Goal: Transaction & Acquisition: Purchase product/service

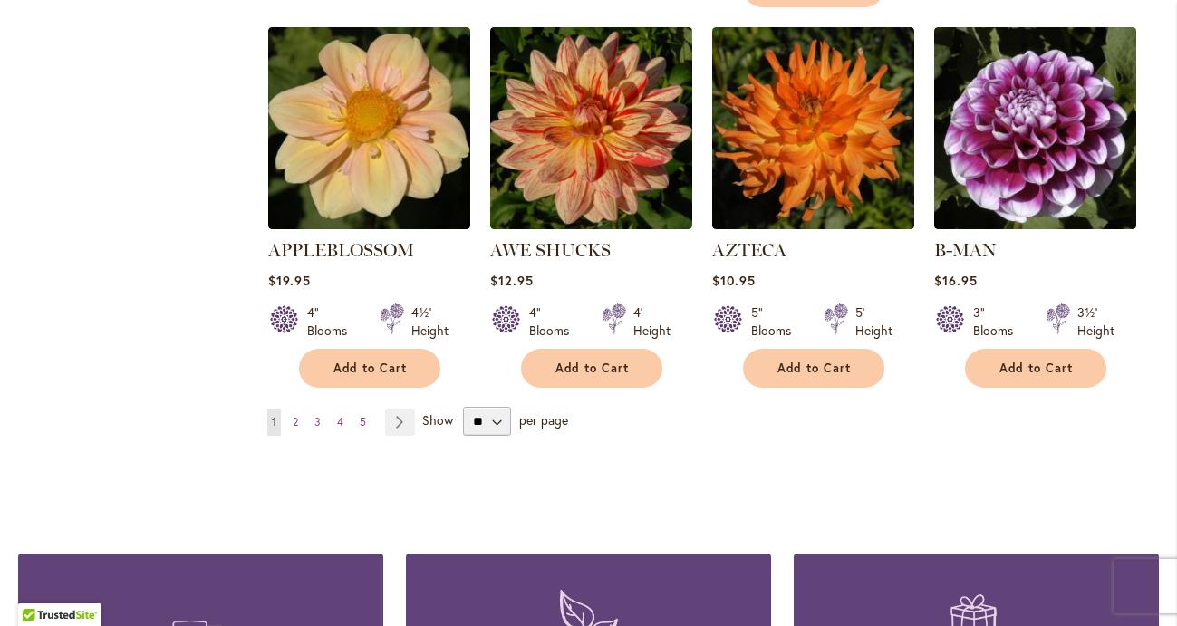
scroll to position [1556, 0]
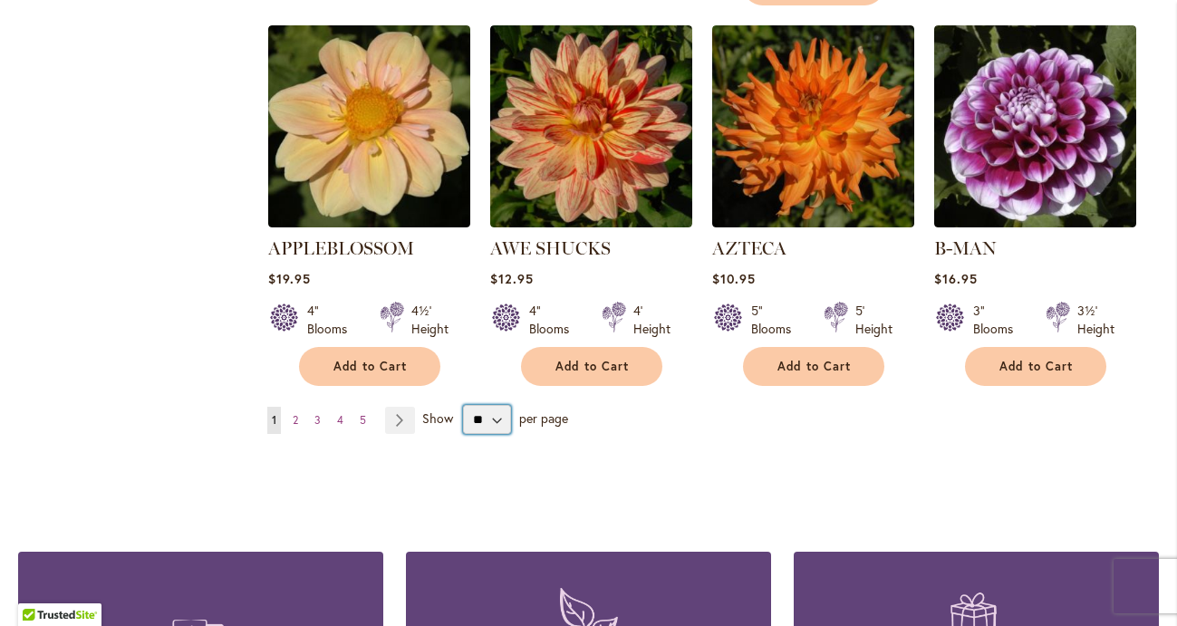
select select "**"
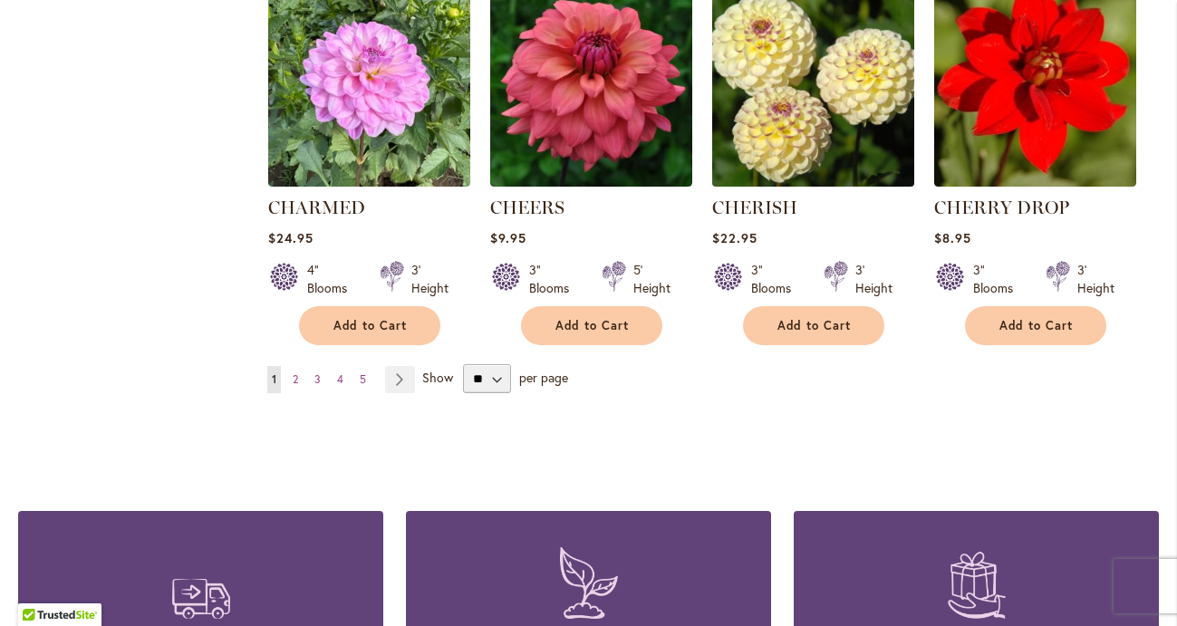
scroll to position [6234, 0]
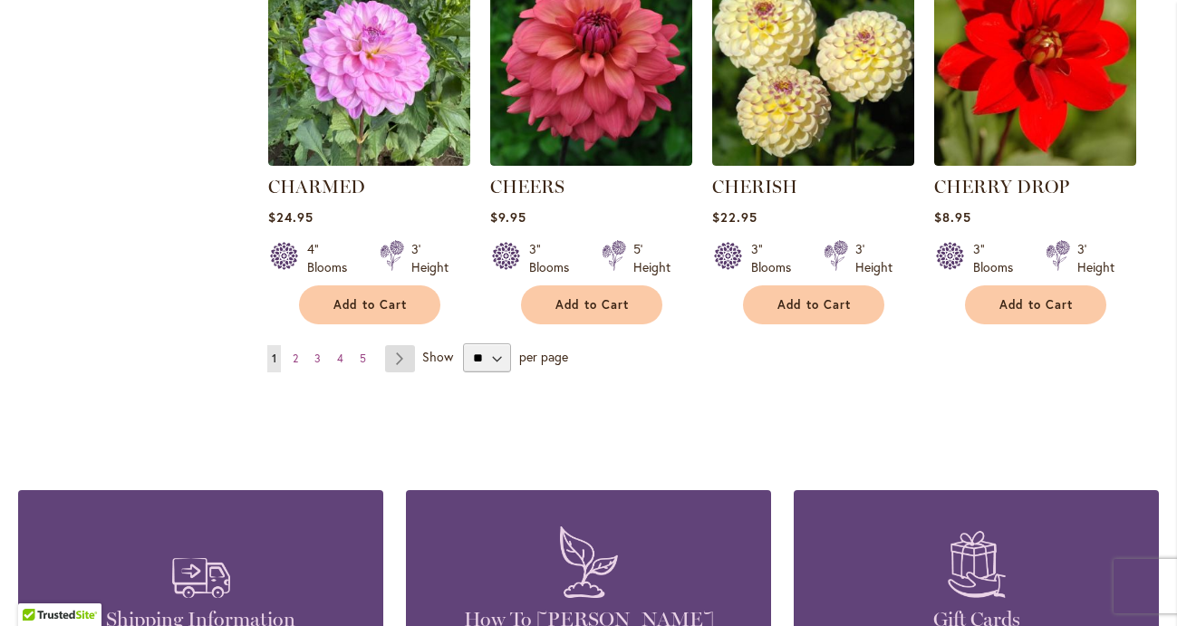
click at [394, 345] on link "Page Next" at bounding box center [400, 358] width 30 height 27
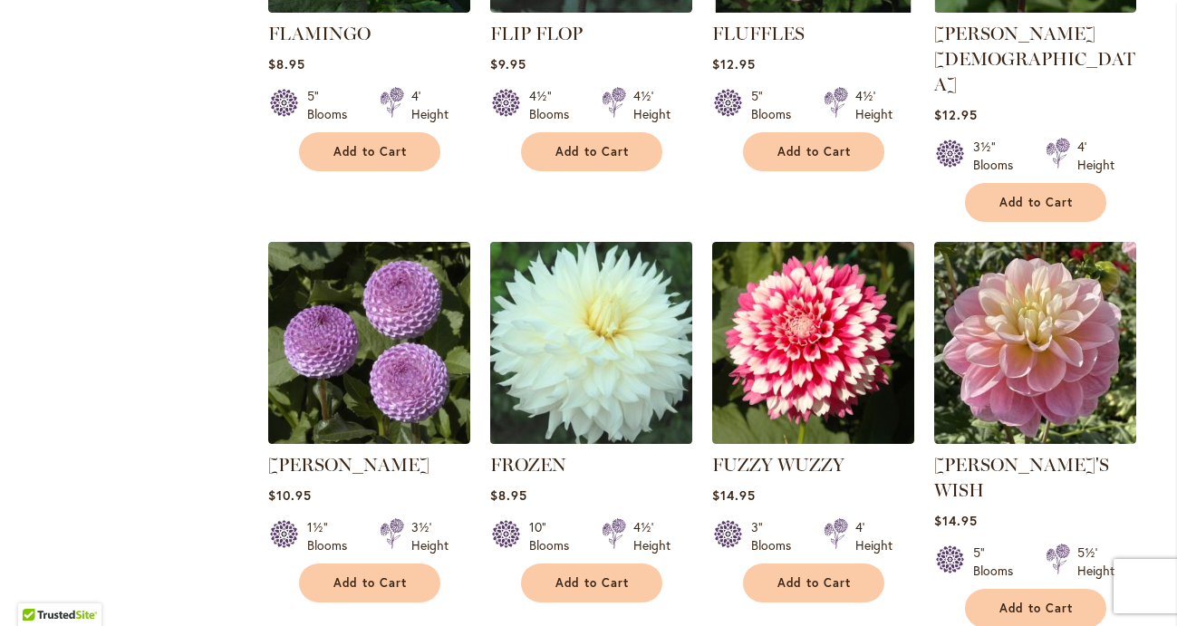
scroll to position [6176, 0]
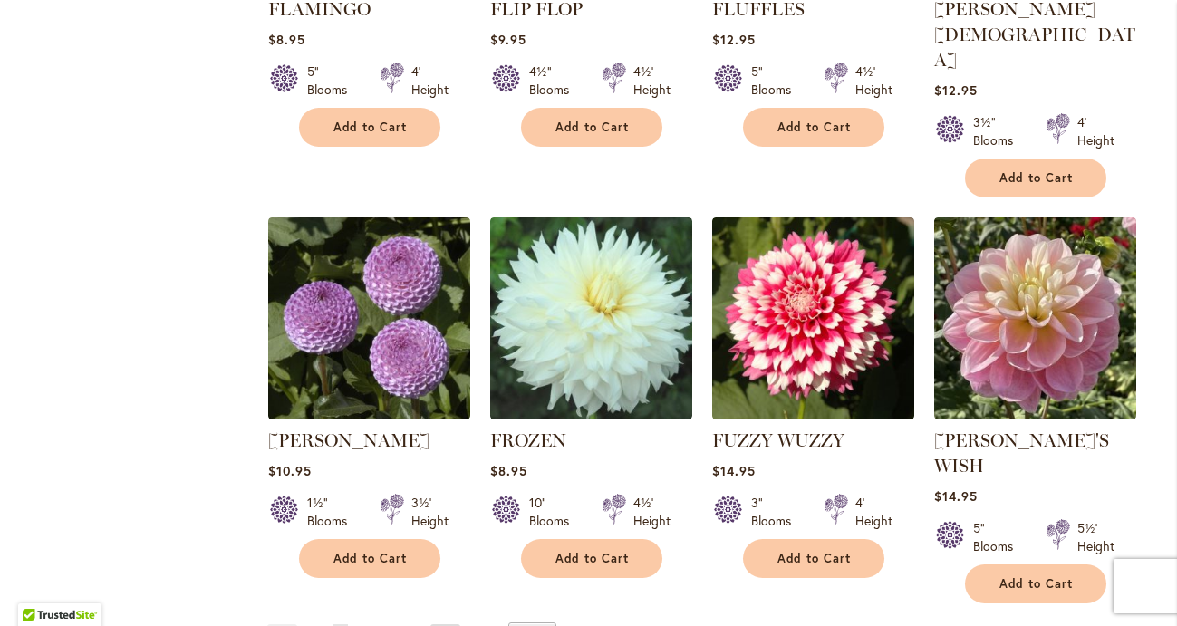
click at [443, 624] on link "Page Next" at bounding box center [445, 637] width 30 height 27
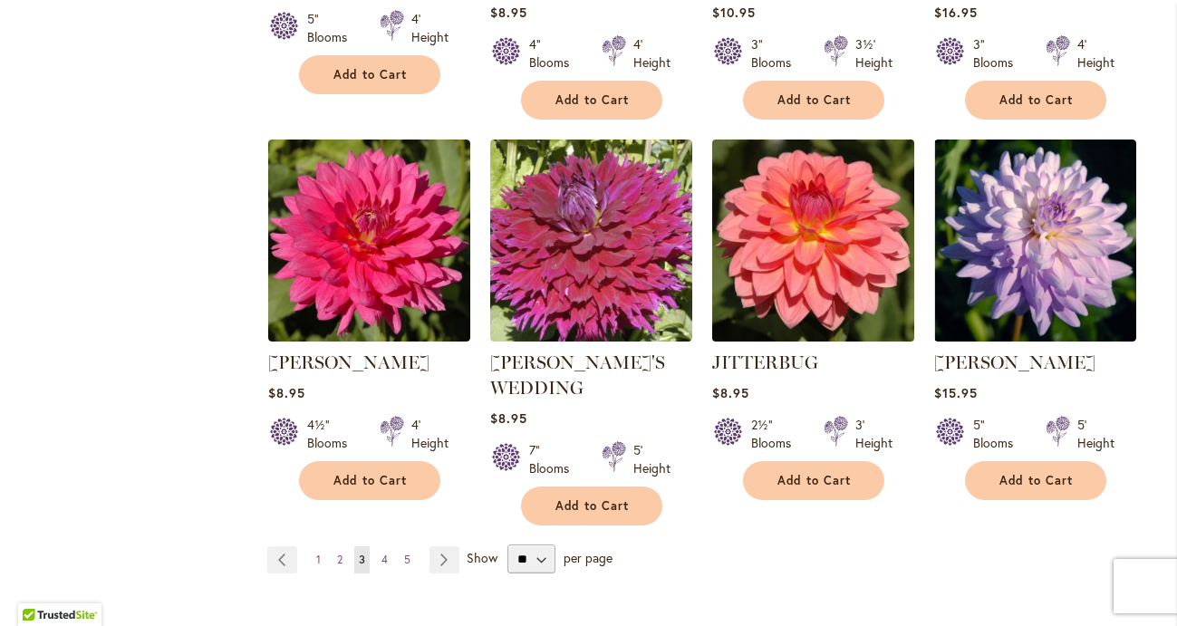
scroll to position [6219, 0]
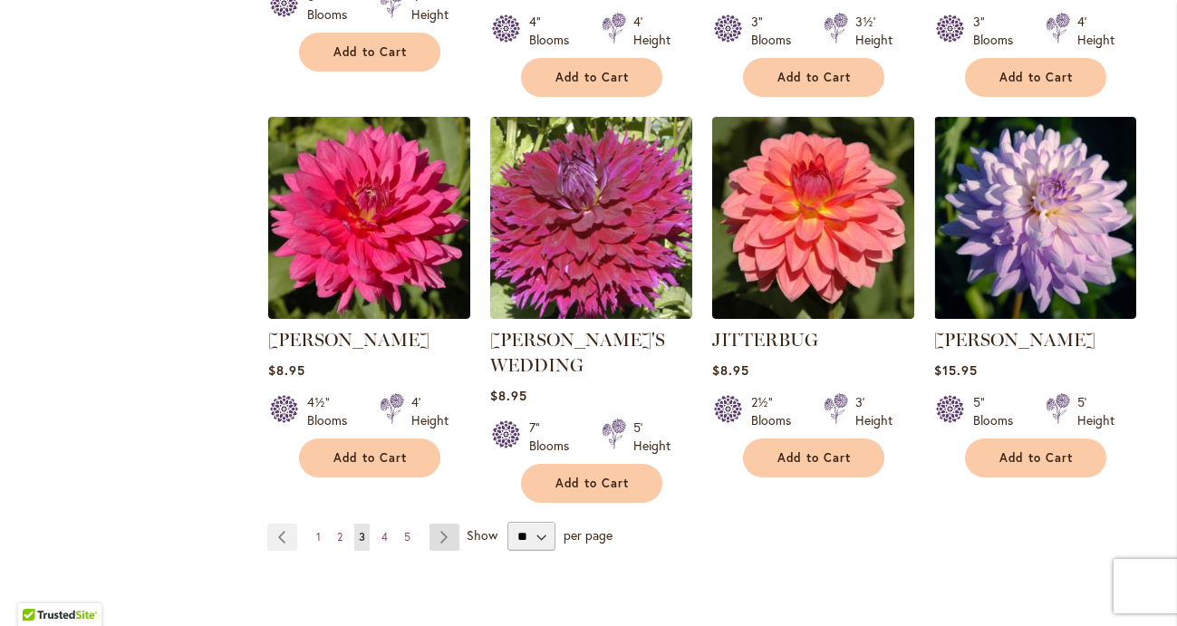
click at [440, 524] on link "Page Next" at bounding box center [444, 537] width 30 height 27
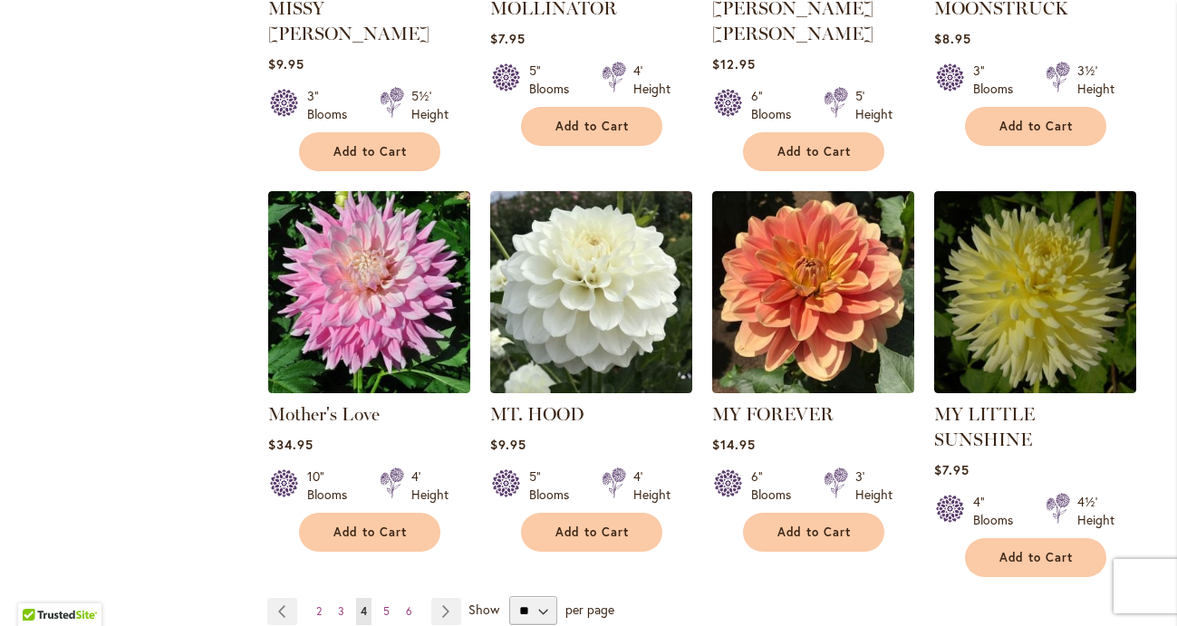
scroll to position [6089, 0]
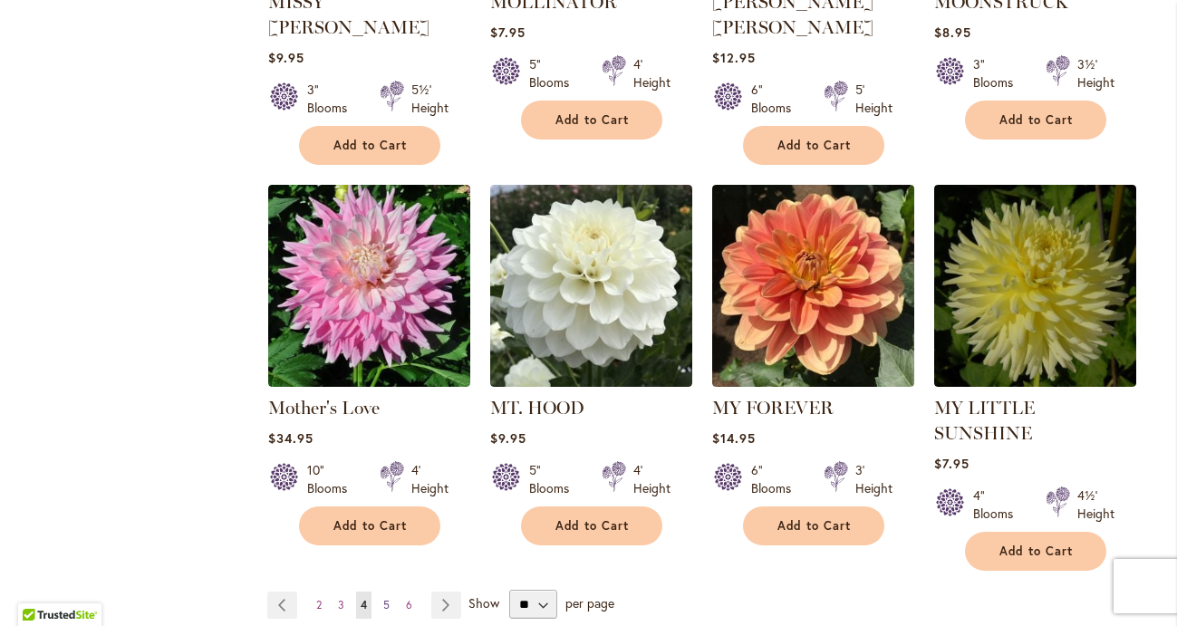
click at [388, 598] on span "5" at bounding box center [386, 605] width 6 height 14
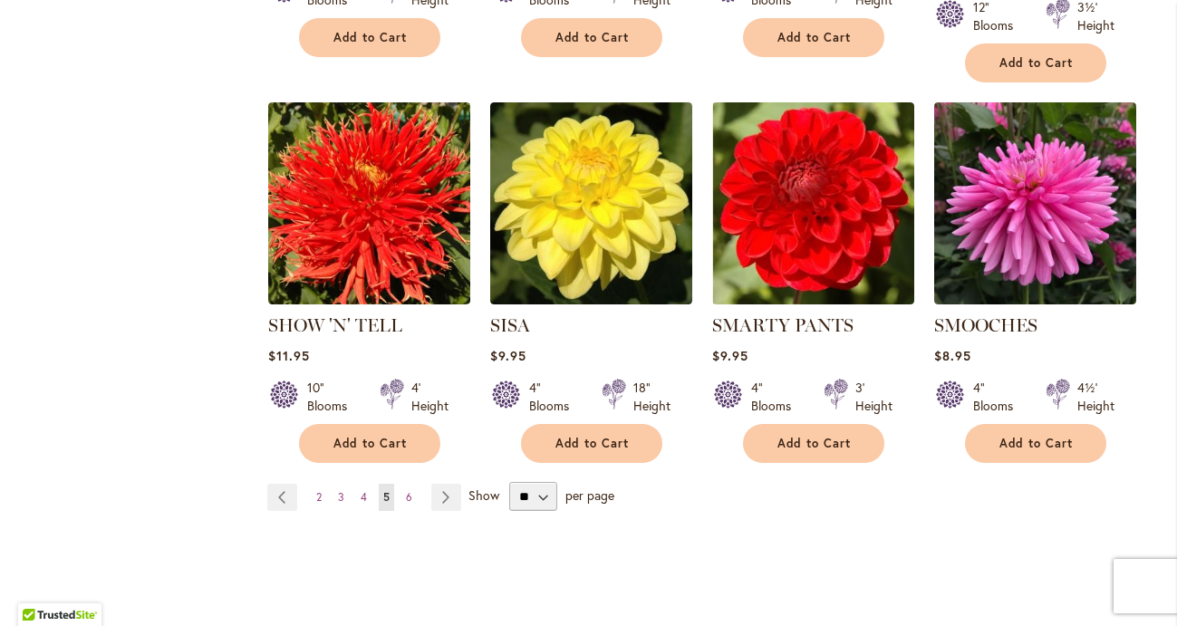
scroll to position [6208, 0]
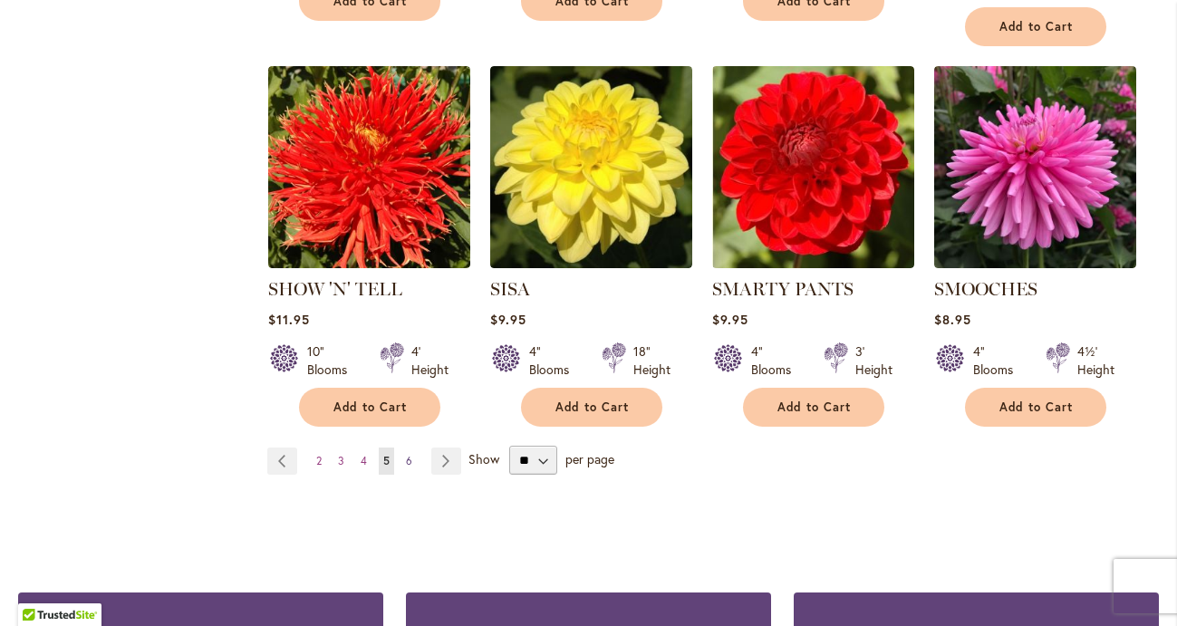
click at [409, 454] on span "6" at bounding box center [409, 461] width 6 height 14
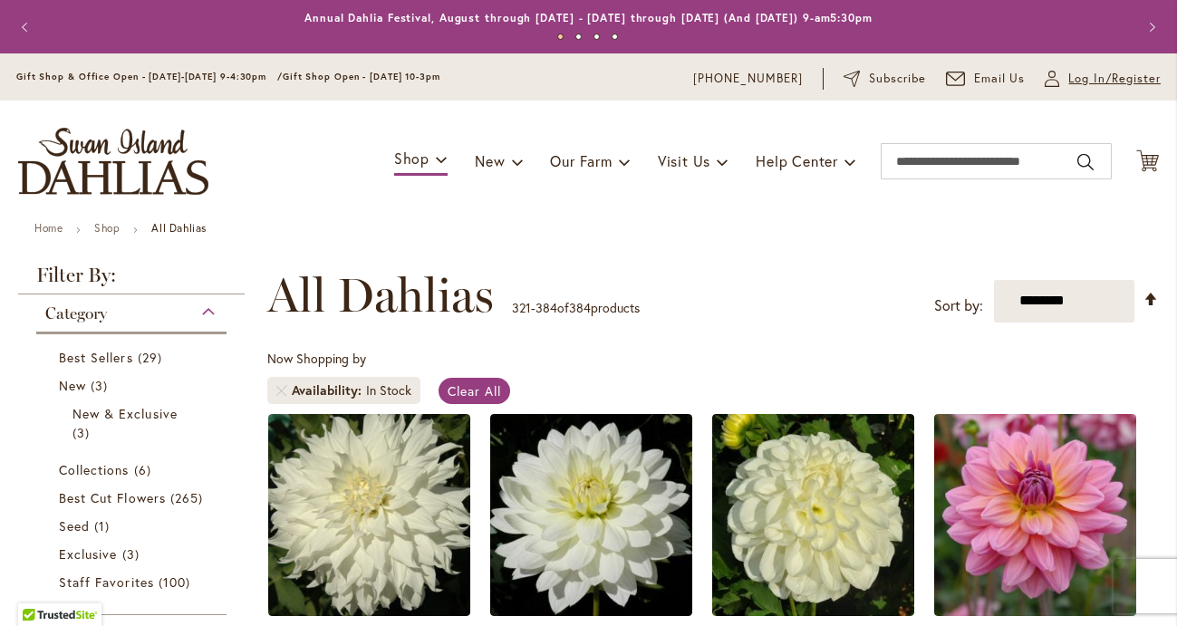
click at [1090, 77] on span "Log In/Register" at bounding box center [1114, 79] width 92 height 18
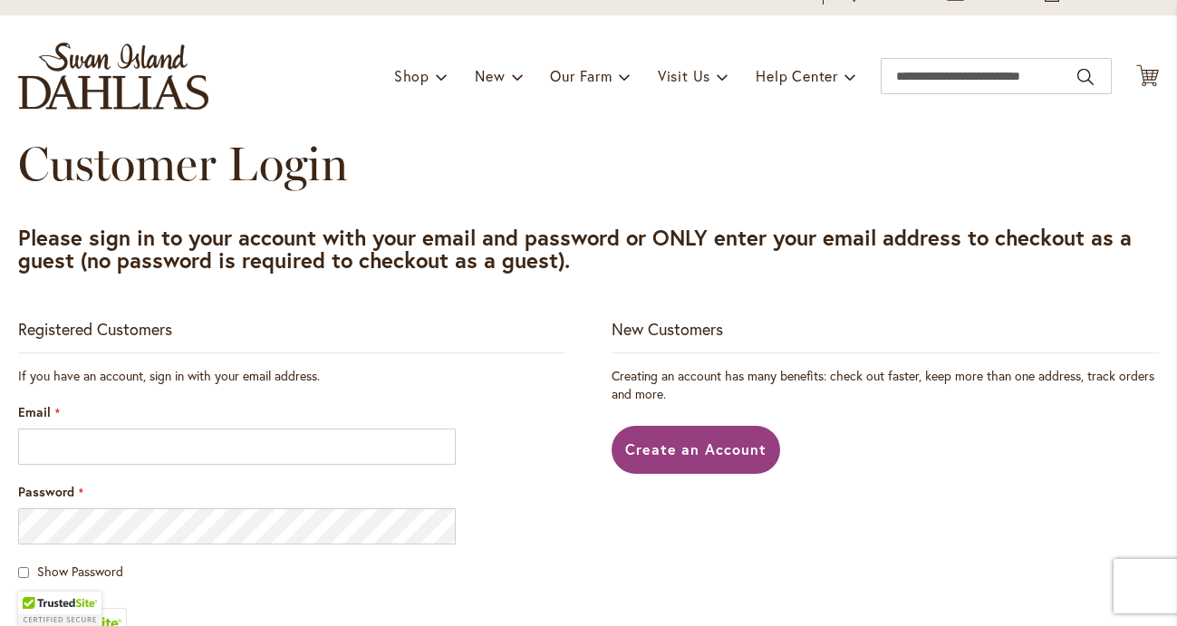
scroll to position [86, 0]
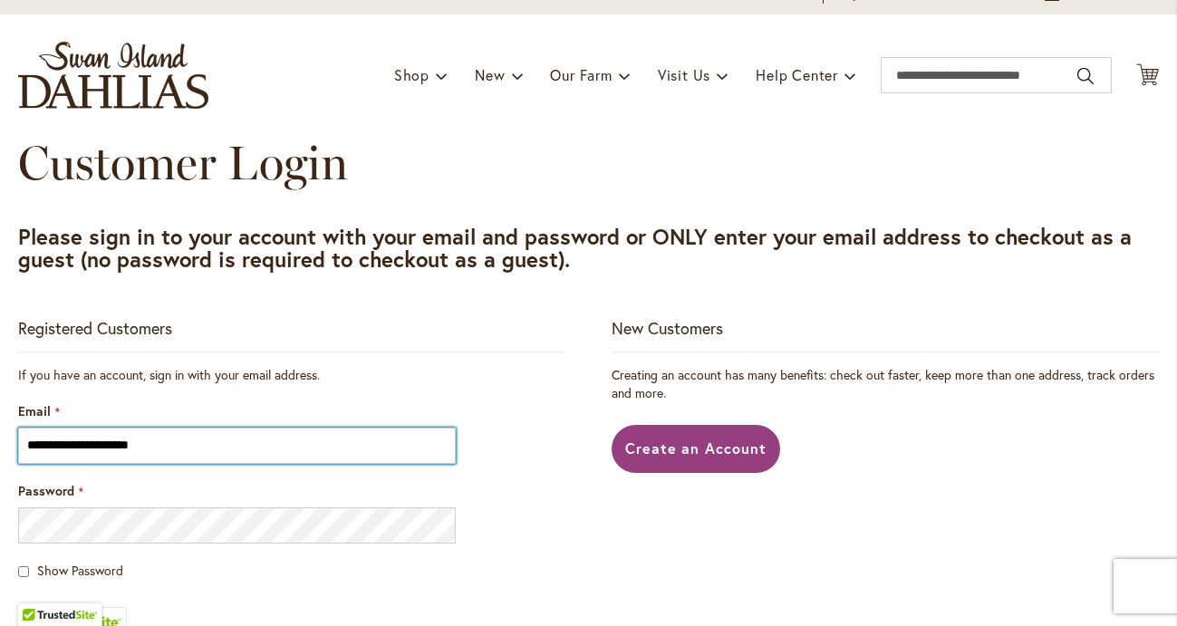
type input "**********"
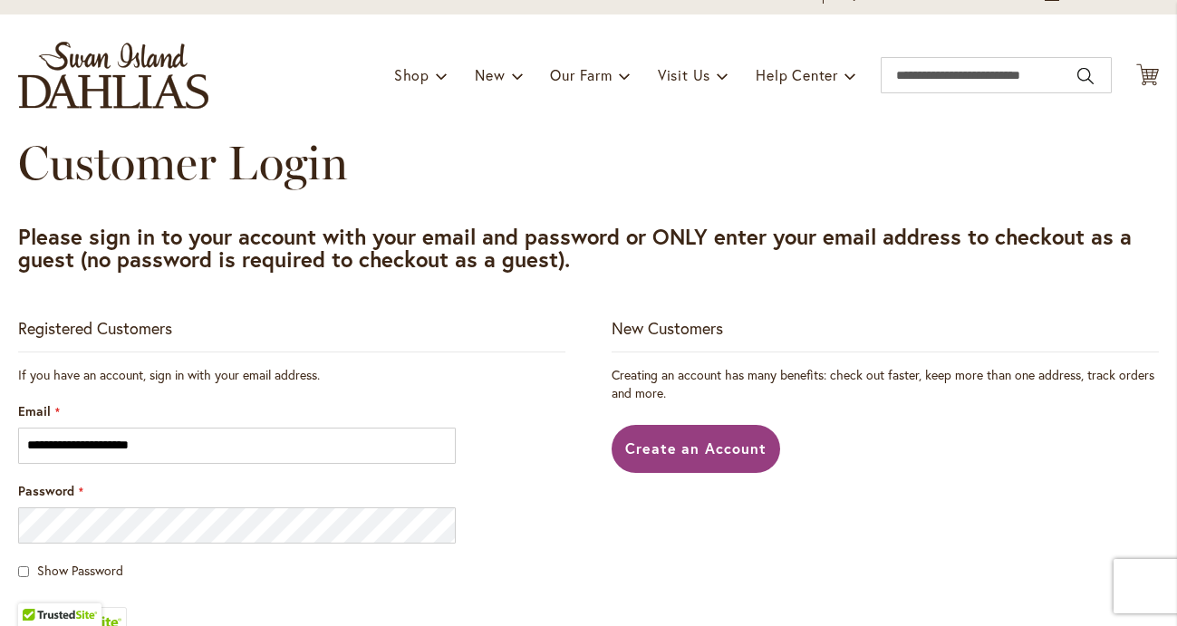
click at [160, 504] on div "Password" at bounding box center [291, 513] width 547 height 62
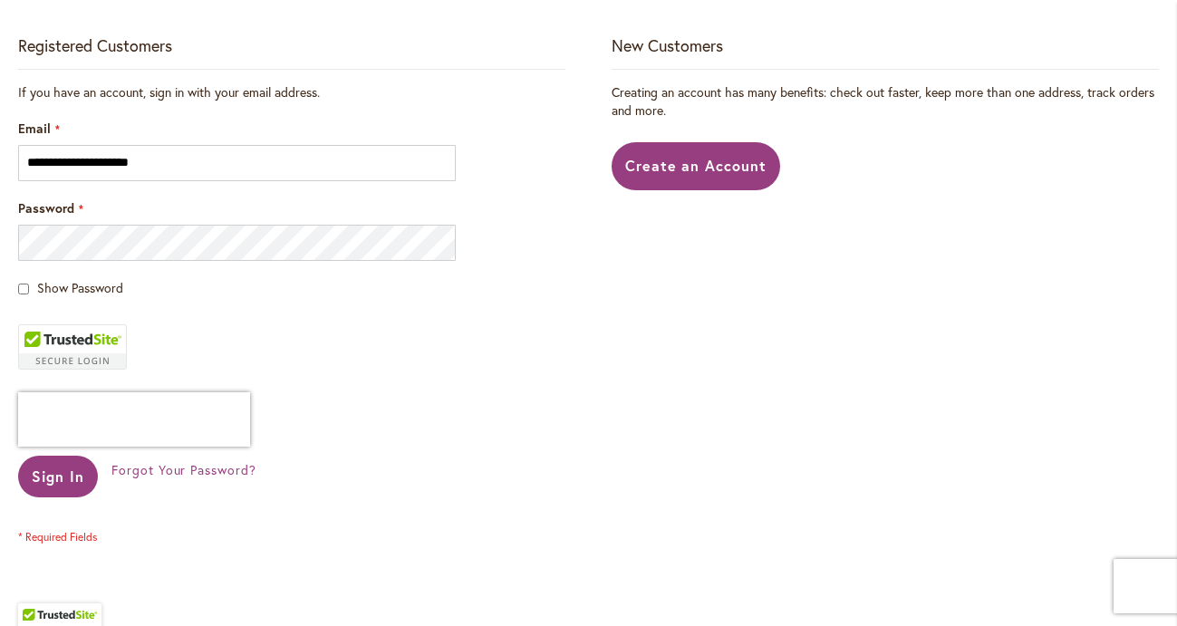
scroll to position [442, 0]
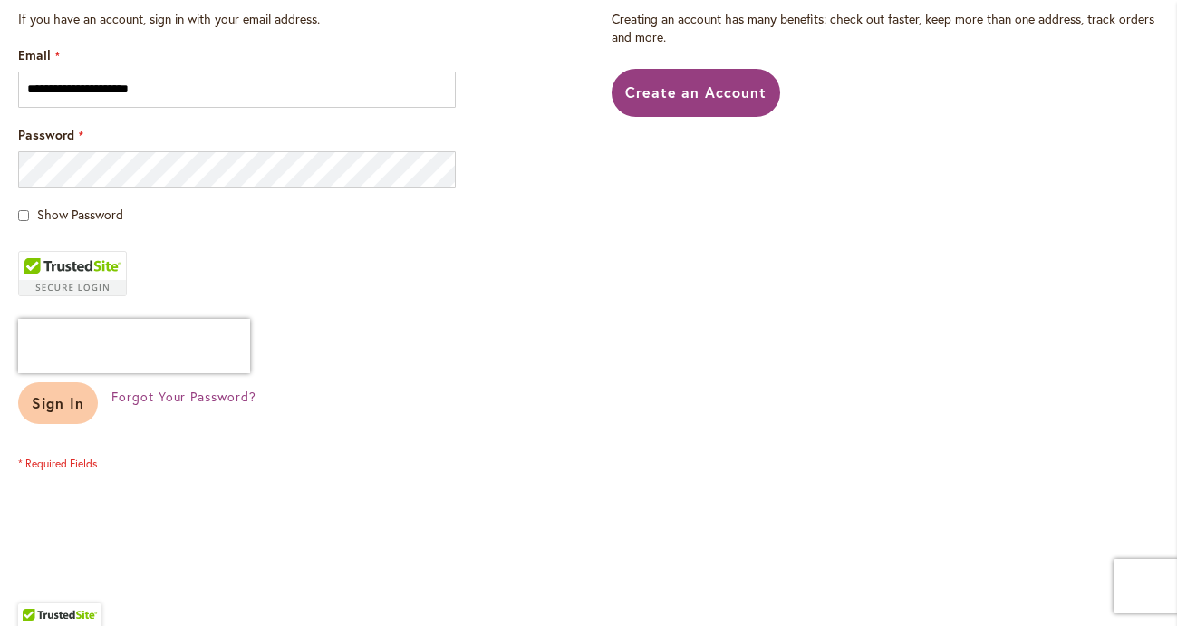
click at [78, 406] on span "Sign In" at bounding box center [58, 402] width 53 height 19
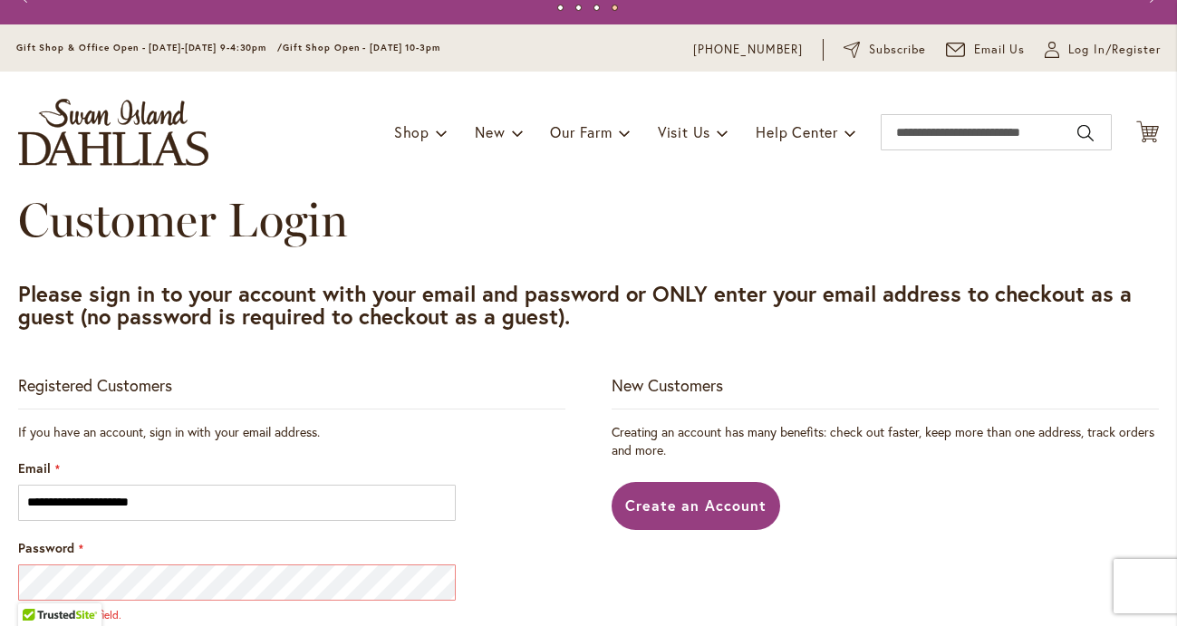
scroll to position [0, 0]
